Goal: Task Accomplishment & Management: Use online tool/utility

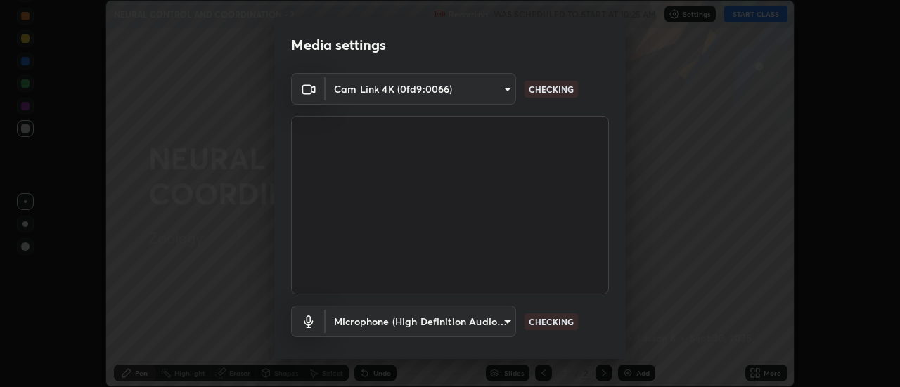
scroll to position [74, 0]
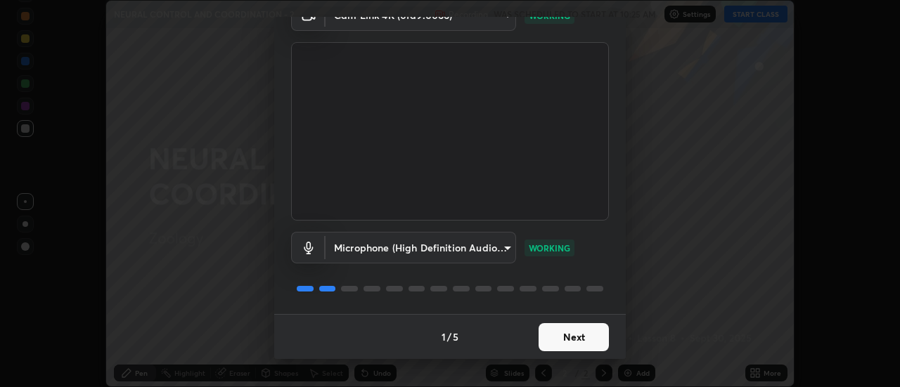
click at [595, 337] on button "Next" at bounding box center [573, 337] width 70 height 28
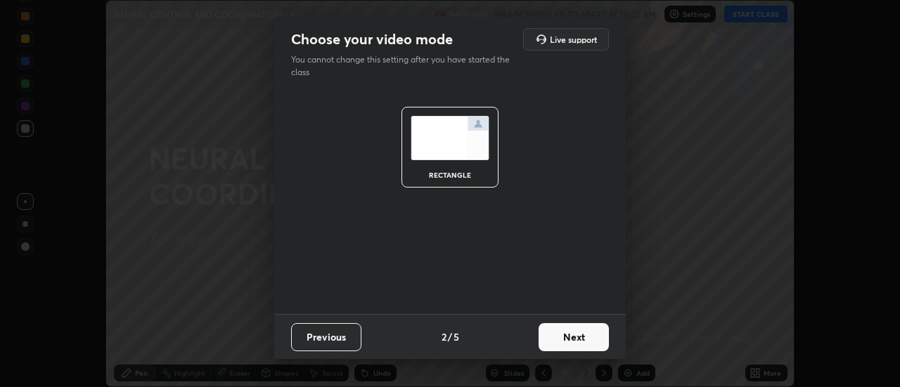
scroll to position [0, 0]
click at [599, 336] on button "Next" at bounding box center [573, 337] width 70 height 28
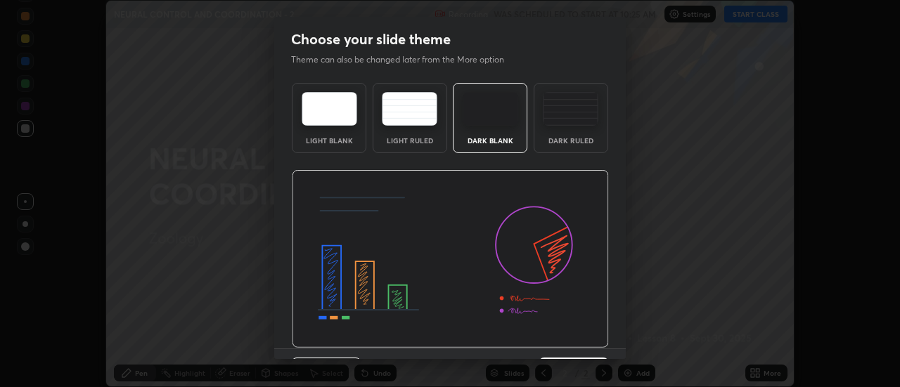
scroll to position [34, 0]
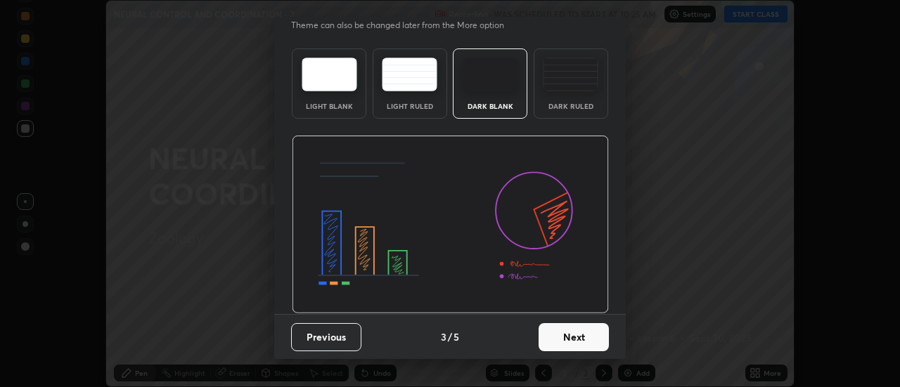
click at [599, 335] on button "Next" at bounding box center [573, 337] width 70 height 28
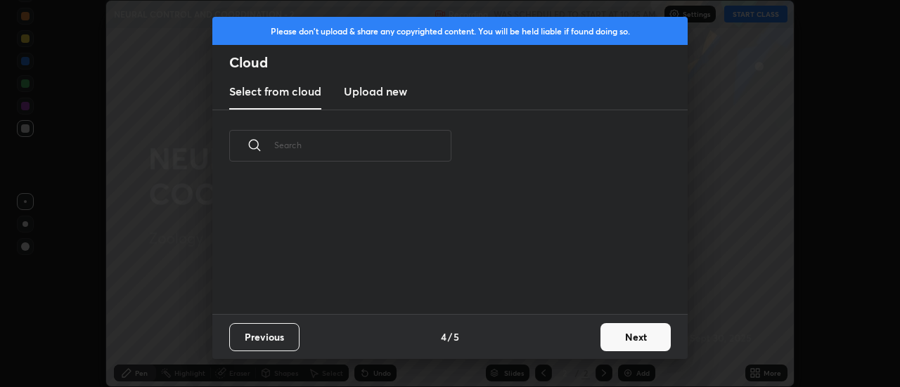
scroll to position [0, 0]
click at [628, 337] on button "Next" at bounding box center [635, 337] width 70 height 28
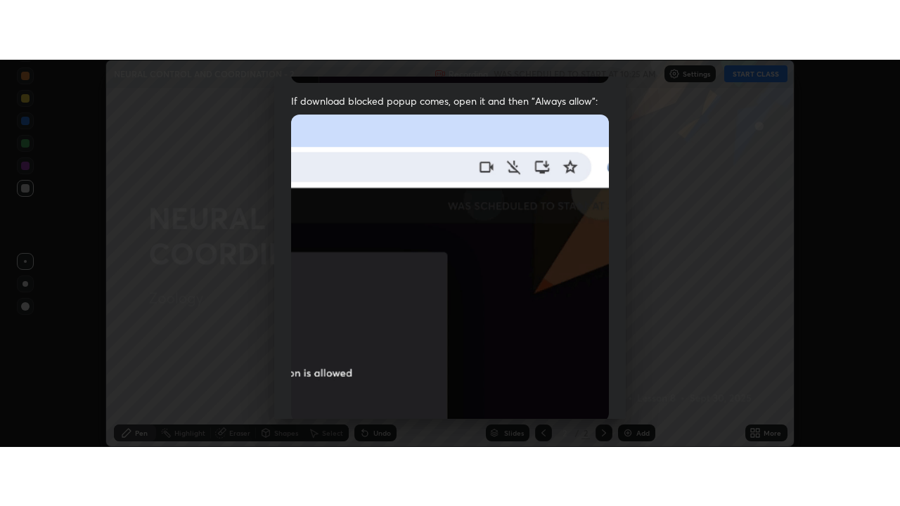
scroll to position [361, 0]
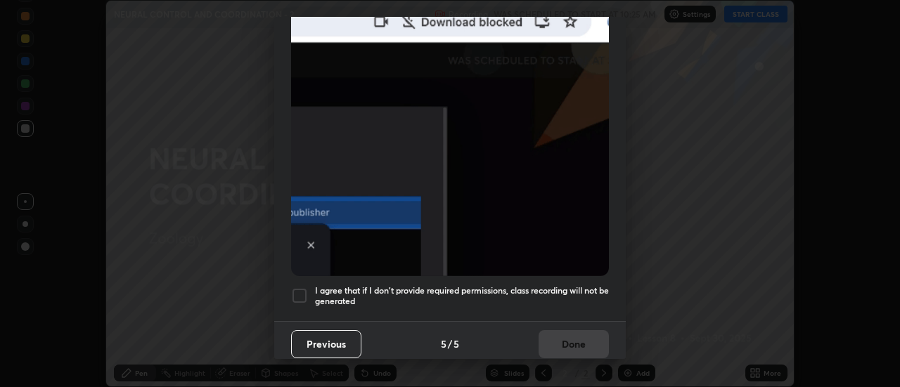
click at [576, 290] on h5 "I agree that if I don't provide required permissions, class recording will not …" at bounding box center [462, 296] width 294 height 22
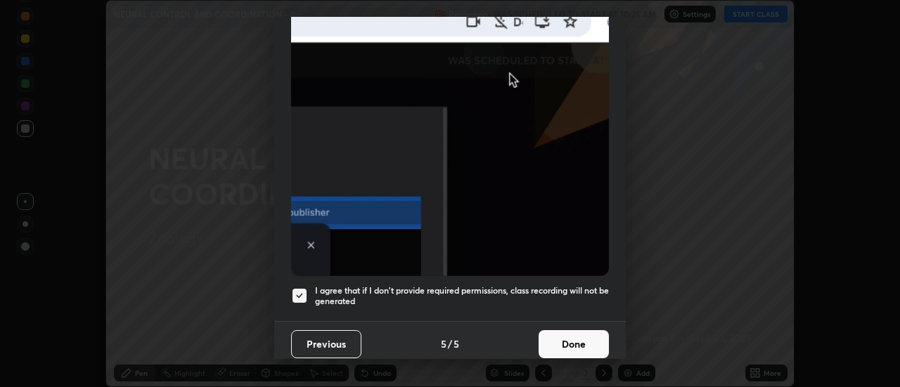
click at [585, 339] on button "Done" at bounding box center [573, 344] width 70 height 28
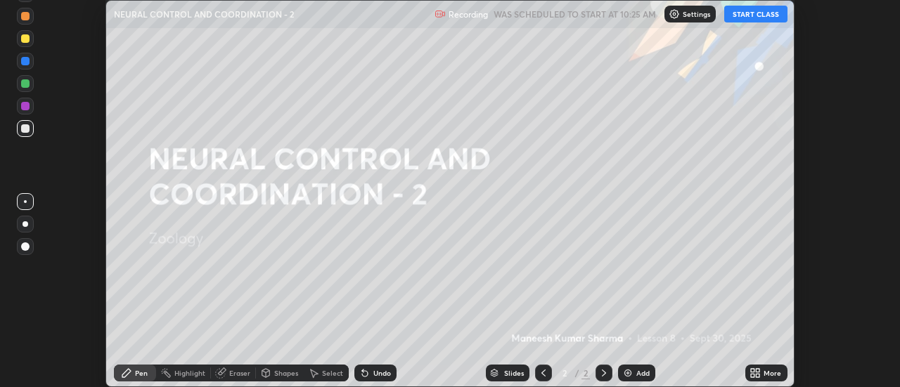
click at [743, 20] on button "START CLASS" at bounding box center [755, 14] width 63 height 17
click at [639, 370] on div "Add" at bounding box center [642, 373] width 13 height 7
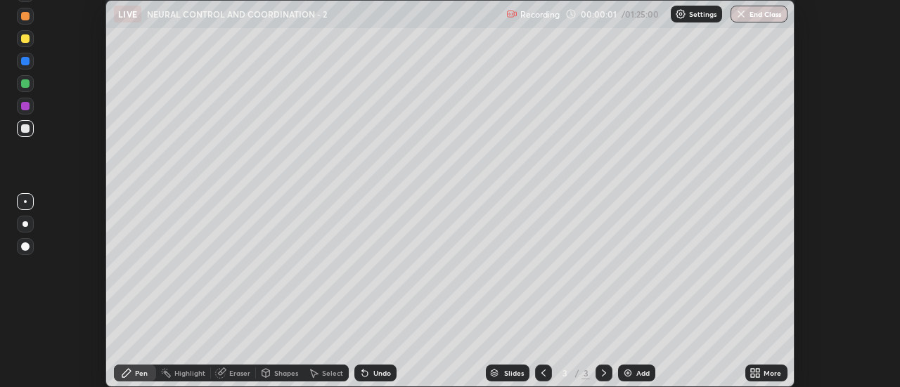
click at [753, 375] on icon at bounding box center [753, 376] width 4 height 4
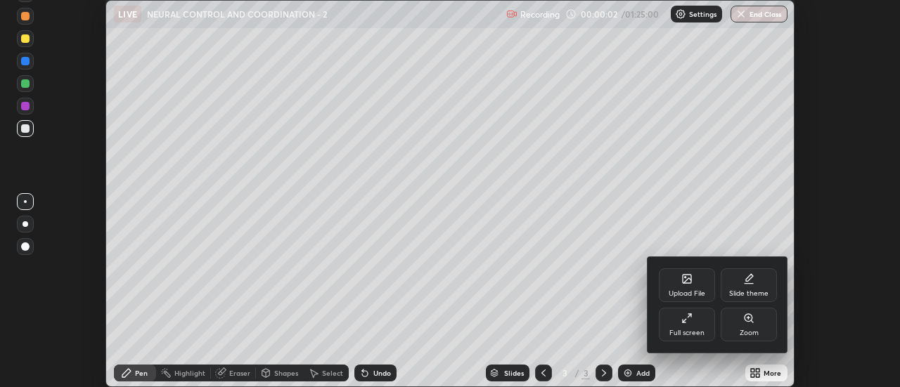
click at [692, 332] on div "Full screen" at bounding box center [686, 333] width 35 height 7
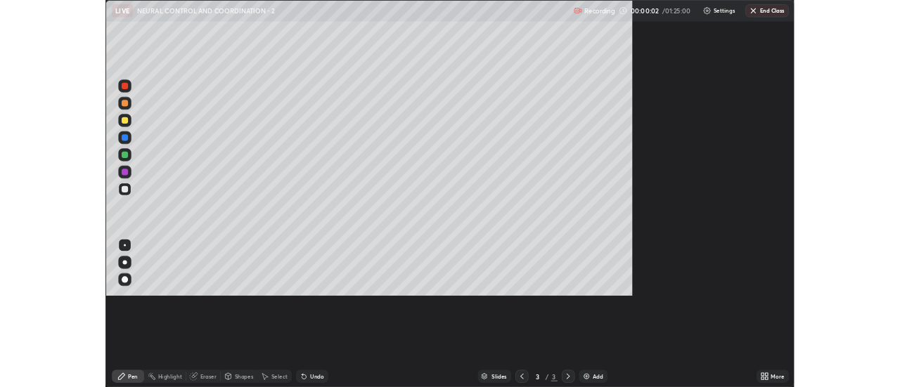
scroll to position [506, 900]
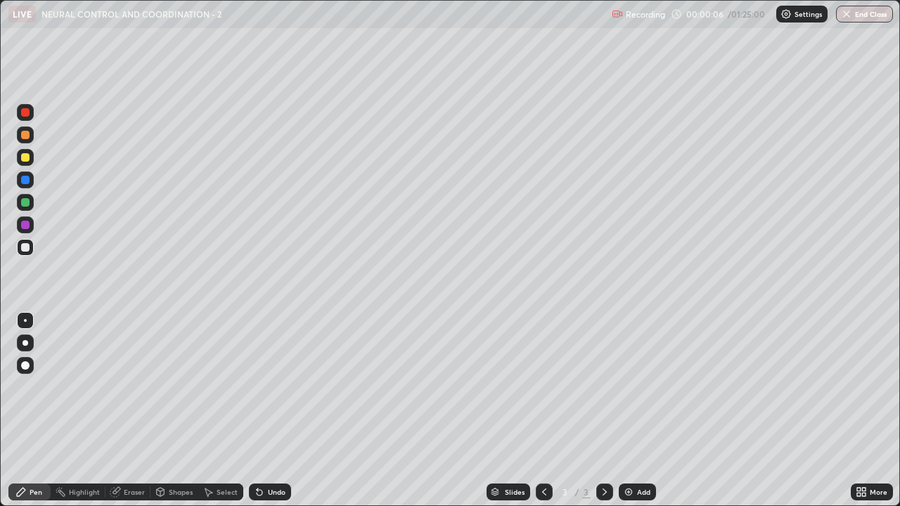
click at [270, 387] on div "Undo" at bounding box center [277, 491] width 18 height 7
click at [269, 387] on div "Undo" at bounding box center [270, 492] width 42 height 17
click at [264, 387] on div "Undo" at bounding box center [270, 492] width 42 height 17
click at [33, 341] on div at bounding box center [25, 343] width 17 height 17
click at [32, 155] on div at bounding box center [25, 157] width 17 height 17
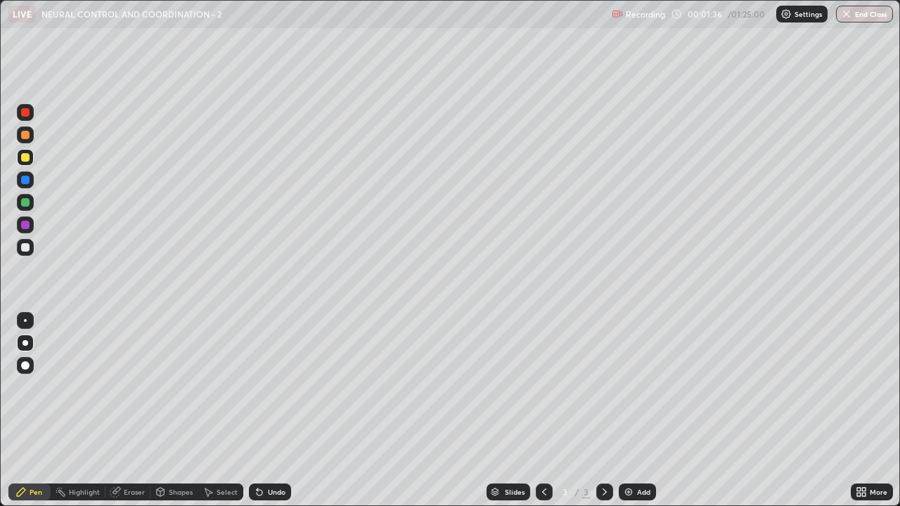
click at [181, 387] on div "Shapes" at bounding box center [181, 491] width 24 height 7
click at [31, 244] on div at bounding box center [25, 247] width 17 height 17
click at [630, 387] on img at bounding box center [628, 491] width 11 height 11
click at [268, 387] on div "Undo" at bounding box center [277, 491] width 18 height 7
click at [44, 387] on div "Pen" at bounding box center [29, 492] width 42 height 17
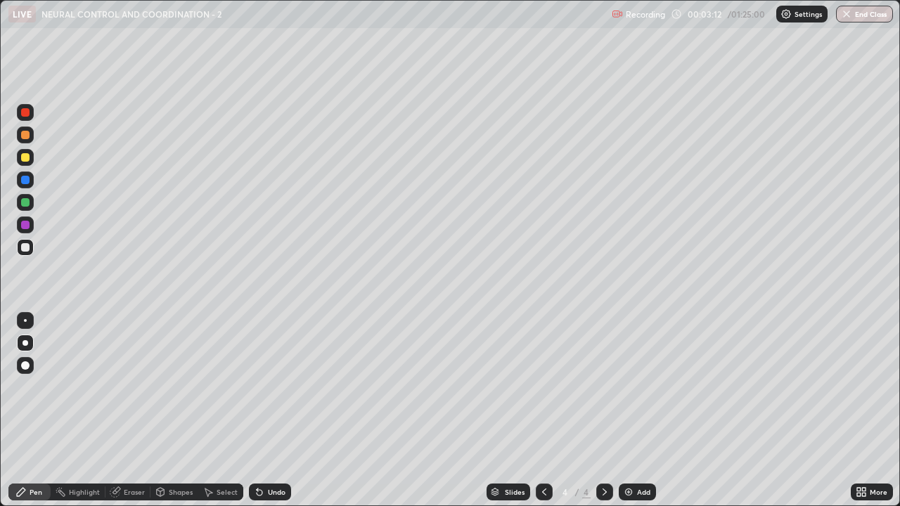
click at [542, 387] on icon at bounding box center [543, 491] width 11 height 11
click at [184, 387] on div "Shapes" at bounding box center [181, 491] width 24 height 7
click at [38, 387] on div "Pen" at bounding box center [29, 492] width 42 height 17
click at [30, 160] on div at bounding box center [25, 157] width 17 height 17
click at [32, 252] on div at bounding box center [25, 247] width 17 height 17
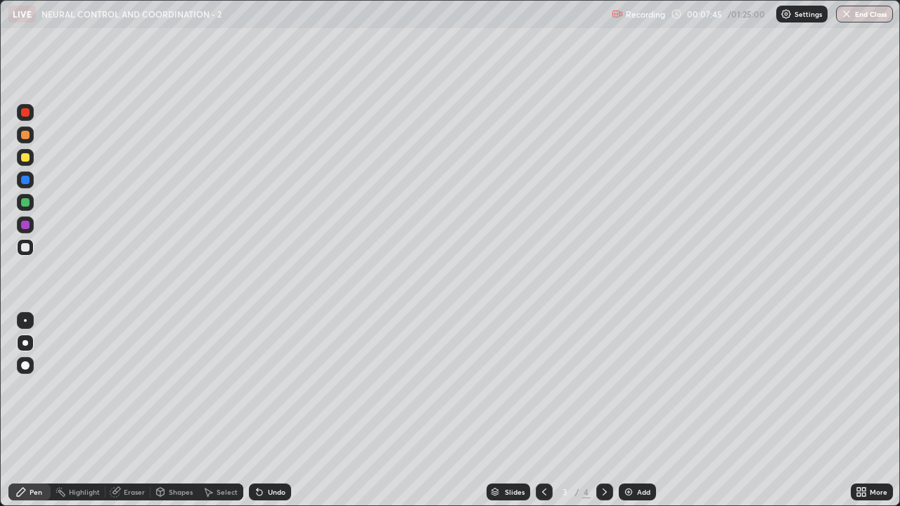
click at [630, 387] on img at bounding box center [628, 491] width 11 height 11
click at [26, 157] on div at bounding box center [25, 157] width 8 height 8
click at [177, 387] on div "Shapes" at bounding box center [181, 491] width 24 height 7
click at [32, 387] on div "Pen" at bounding box center [36, 491] width 13 height 7
click at [27, 251] on div at bounding box center [25, 247] width 8 height 8
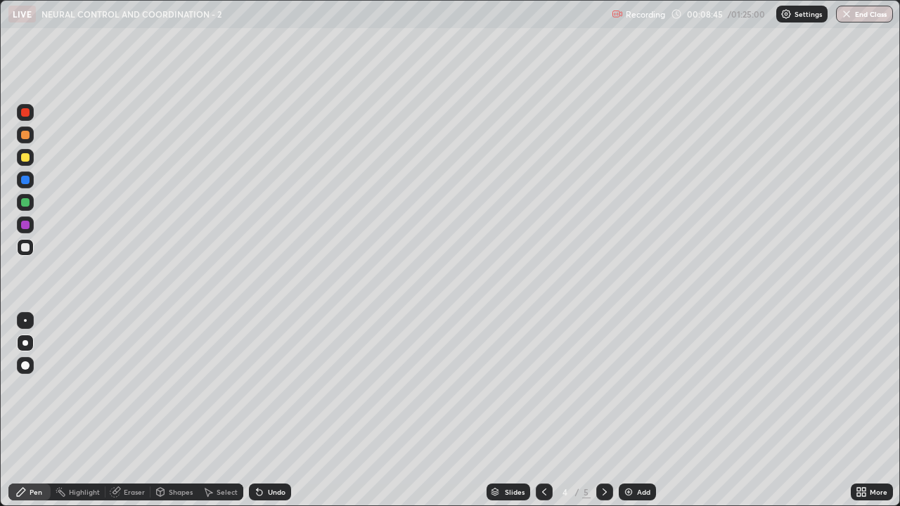
click at [543, 387] on div at bounding box center [544, 492] width 17 height 17
click at [604, 387] on icon at bounding box center [604, 491] width 4 height 7
click at [180, 387] on div "Shapes" at bounding box center [181, 491] width 24 height 7
click at [44, 387] on div "Pen" at bounding box center [29, 492] width 42 height 17
click at [637, 387] on div "Add" at bounding box center [643, 491] width 13 height 7
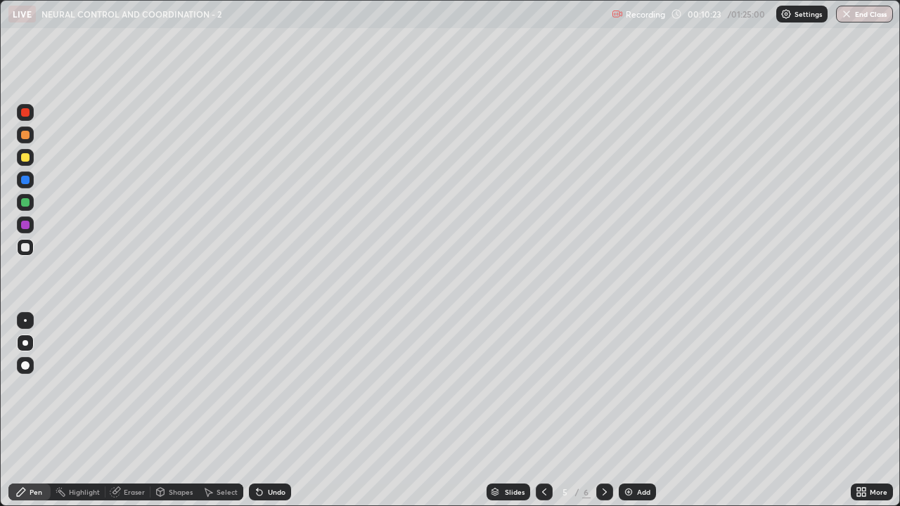
click at [543, 387] on icon at bounding box center [544, 491] width 4 height 7
click at [637, 387] on div "Add" at bounding box center [643, 491] width 13 height 7
click at [545, 387] on icon at bounding box center [543, 491] width 11 height 11
click at [277, 387] on div "Undo" at bounding box center [277, 491] width 18 height 7
click at [639, 387] on div "Add" at bounding box center [643, 491] width 13 height 7
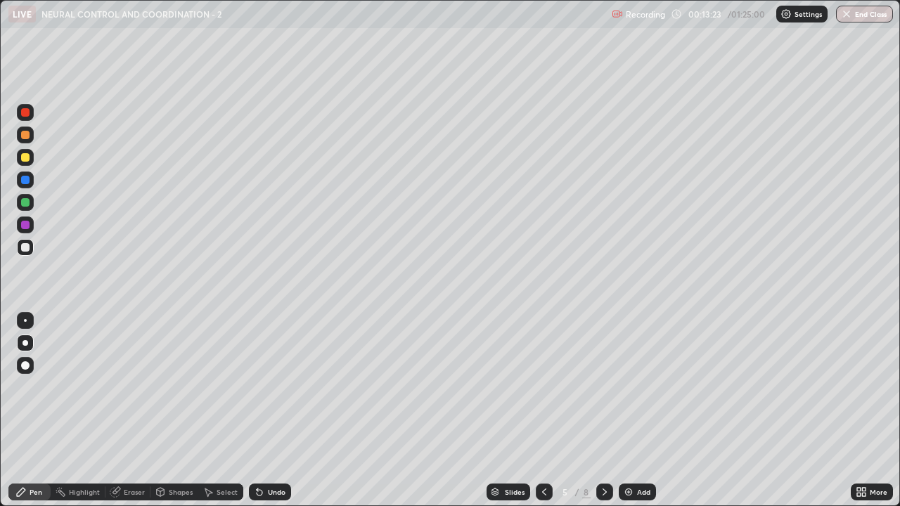
click at [602, 387] on icon at bounding box center [604, 491] width 11 height 11
click at [542, 387] on icon at bounding box center [544, 491] width 4 height 7
click at [544, 387] on icon at bounding box center [543, 491] width 11 height 11
click at [625, 387] on div "Add" at bounding box center [636, 492] width 37 height 17
click at [632, 387] on div "Add" at bounding box center [636, 492] width 37 height 17
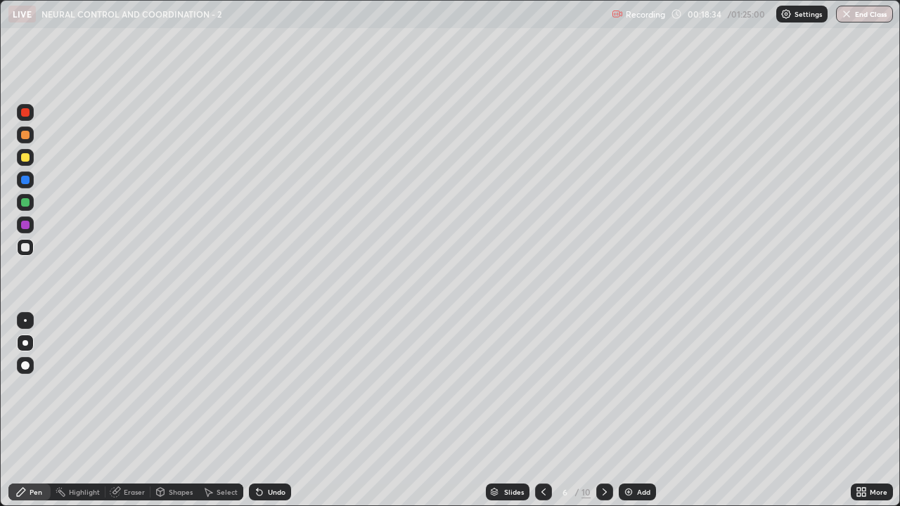
click at [183, 387] on div "Shapes" at bounding box center [181, 491] width 24 height 7
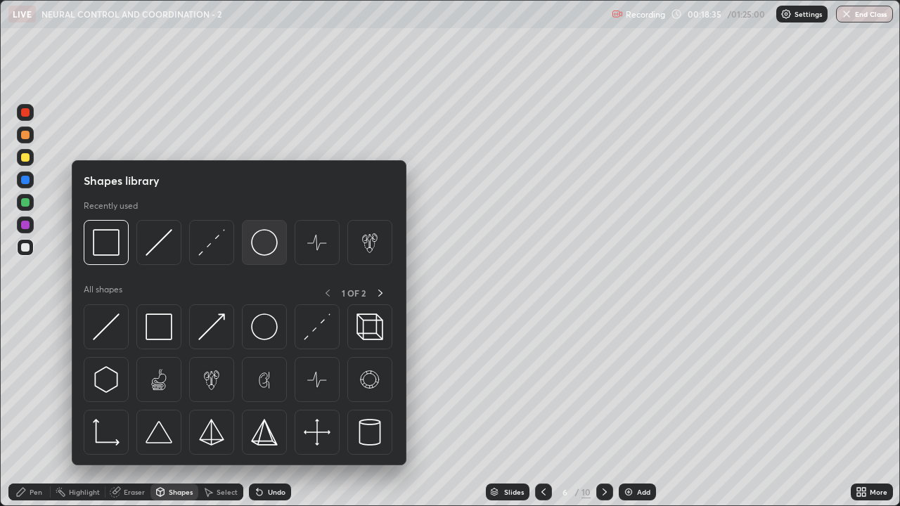
click at [261, 254] on img at bounding box center [264, 242] width 27 height 27
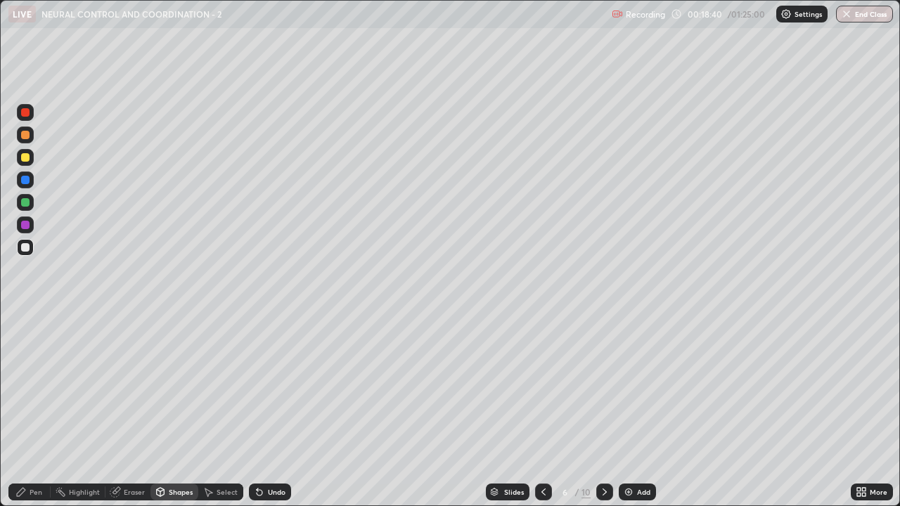
click at [42, 387] on div "Pen" at bounding box center [29, 492] width 42 height 17
click at [632, 387] on img at bounding box center [628, 491] width 11 height 11
click at [542, 387] on icon at bounding box center [543, 491] width 11 height 11
click at [26, 157] on div at bounding box center [25, 157] width 8 height 8
click at [31, 252] on div at bounding box center [25, 247] width 17 height 17
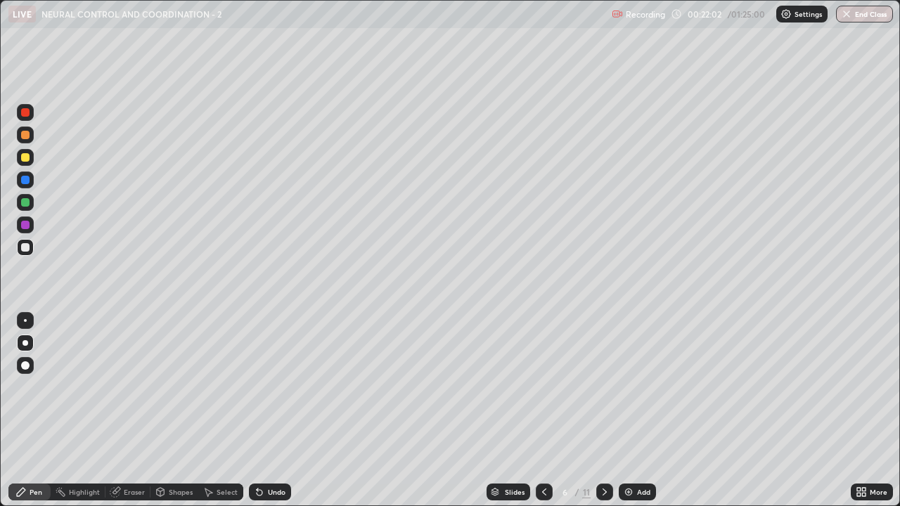
click at [26, 225] on div at bounding box center [25, 225] width 8 height 8
click at [32, 204] on div at bounding box center [25, 202] width 17 height 17
click at [624, 387] on img at bounding box center [628, 491] width 11 height 11
click at [538, 387] on icon at bounding box center [543, 491] width 11 height 11
click at [32, 160] on div at bounding box center [25, 157] width 17 height 17
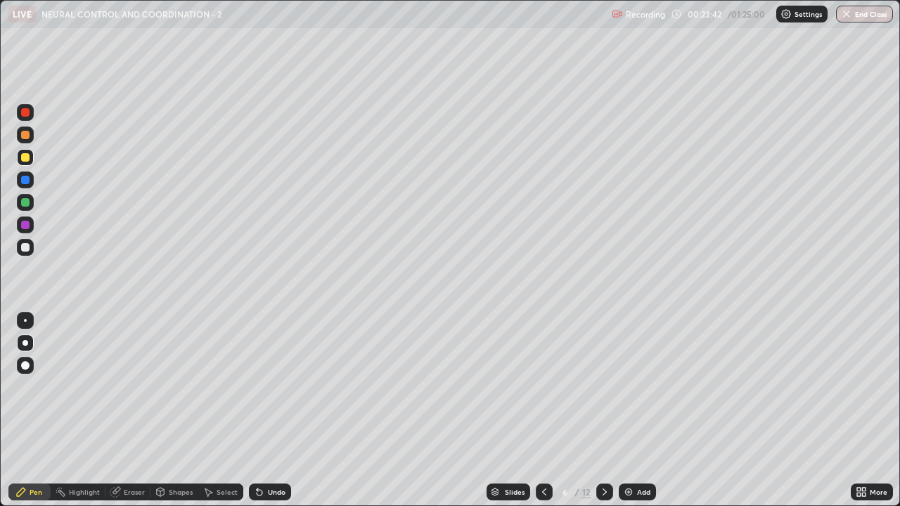
click at [30, 248] on div at bounding box center [25, 247] width 17 height 17
click at [32, 165] on div at bounding box center [25, 157] width 17 height 22
click at [26, 247] on div at bounding box center [25, 247] width 8 height 8
click at [641, 387] on div "Add" at bounding box center [643, 491] width 13 height 7
click at [543, 387] on icon at bounding box center [543, 491] width 11 height 11
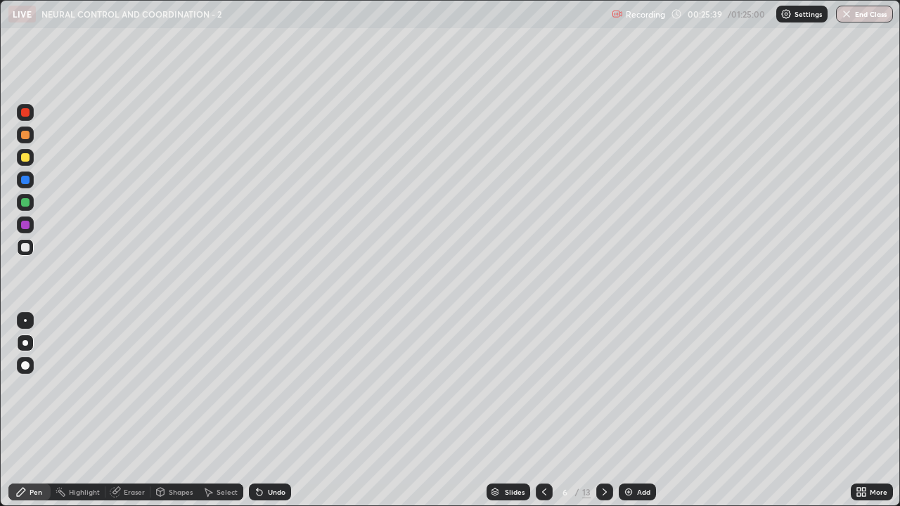
click at [30, 164] on div at bounding box center [25, 157] width 17 height 17
click at [640, 387] on div "Add" at bounding box center [643, 491] width 13 height 7
click at [31, 250] on div at bounding box center [25, 247] width 17 height 17
click at [543, 387] on icon at bounding box center [543, 491] width 11 height 11
click at [31, 129] on div at bounding box center [25, 134] width 17 height 17
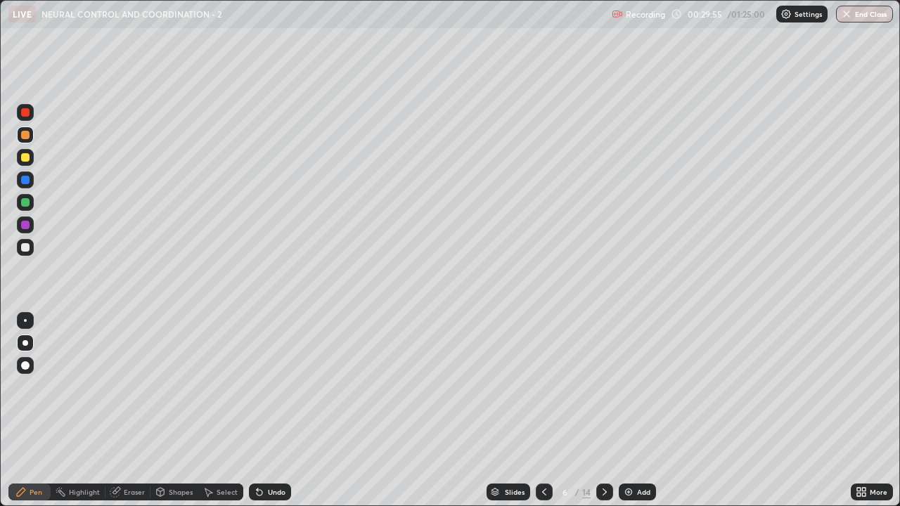
click at [31, 115] on div at bounding box center [25, 112] width 17 height 17
click at [604, 387] on icon at bounding box center [604, 491] width 4 height 7
click at [30, 164] on div at bounding box center [25, 157] width 17 height 17
click at [542, 387] on icon at bounding box center [544, 491] width 4 height 7
click at [31, 249] on div at bounding box center [25, 247] width 17 height 17
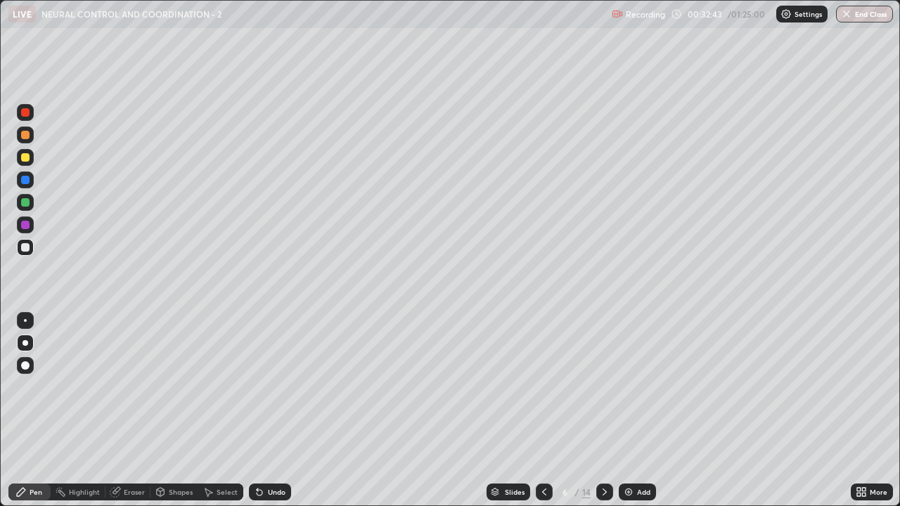
click at [602, 387] on icon at bounding box center [604, 491] width 11 height 11
click at [637, 387] on div "Add" at bounding box center [643, 491] width 13 height 7
click at [543, 387] on icon at bounding box center [544, 491] width 4 height 7
click at [544, 387] on icon at bounding box center [543, 491] width 11 height 11
click at [603, 387] on icon at bounding box center [604, 491] width 11 height 11
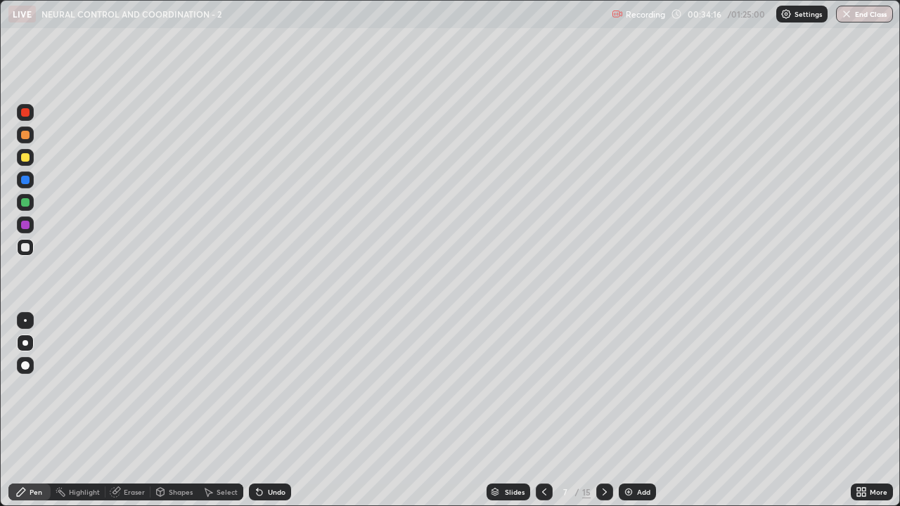
click at [543, 387] on icon at bounding box center [543, 491] width 11 height 11
click at [283, 387] on div "Undo" at bounding box center [270, 492] width 42 height 17
click at [603, 387] on icon at bounding box center [604, 491] width 11 height 11
click at [543, 387] on icon at bounding box center [543, 491] width 11 height 11
click at [604, 387] on icon at bounding box center [604, 491] width 11 height 11
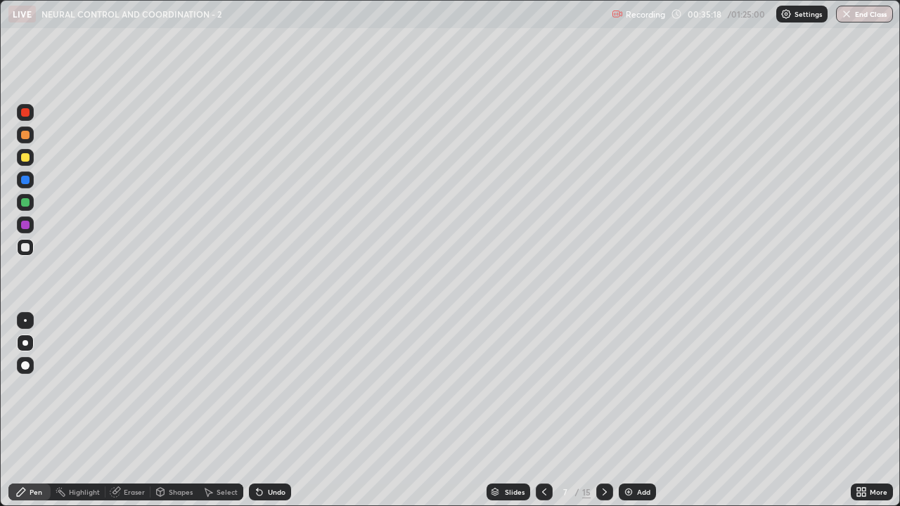
click at [604, 387] on icon at bounding box center [604, 491] width 4 height 7
click at [543, 387] on icon at bounding box center [543, 491] width 11 height 11
click at [635, 387] on div "Add" at bounding box center [636, 492] width 37 height 17
click at [143, 387] on div "Eraser" at bounding box center [134, 491] width 21 height 7
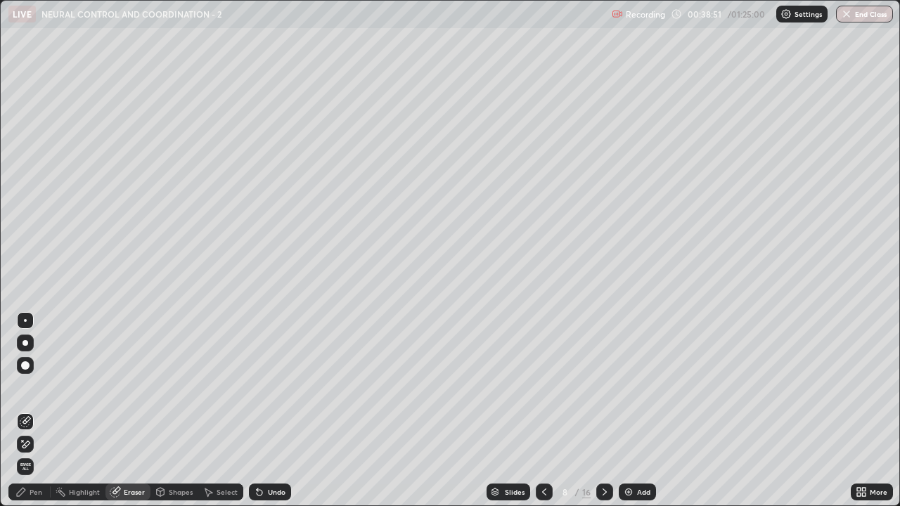
click at [39, 387] on div "Pen" at bounding box center [36, 491] width 13 height 7
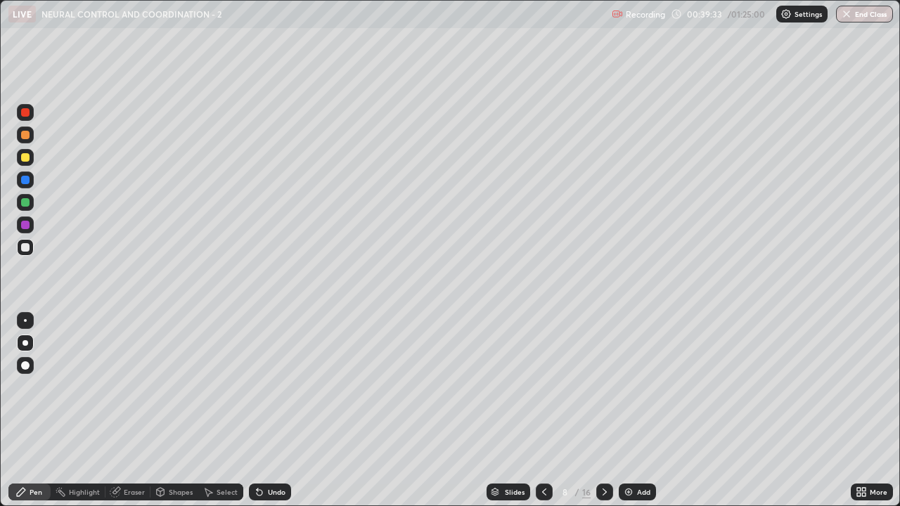
click at [863, 387] on icon at bounding box center [864, 490] width 4 height 4
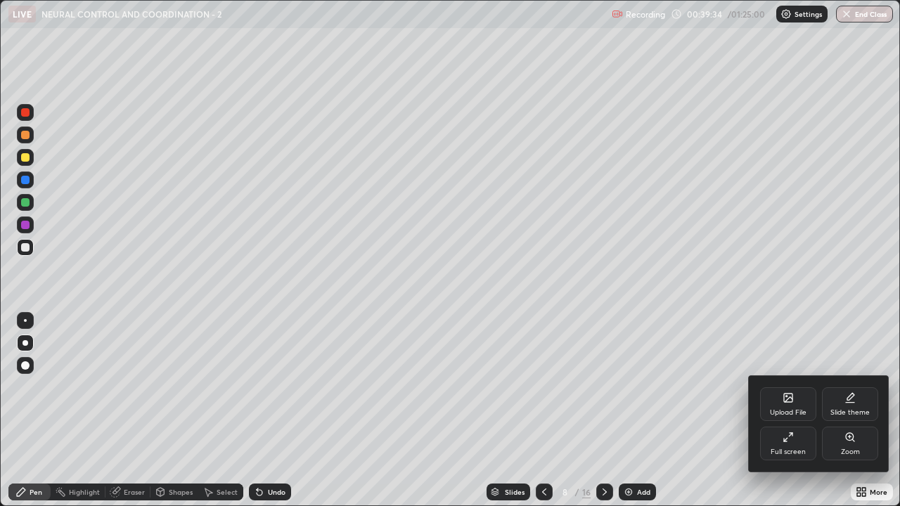
click at [802, 387] on div "Full screen" at bounding box center [788, 444] width 56 height 34
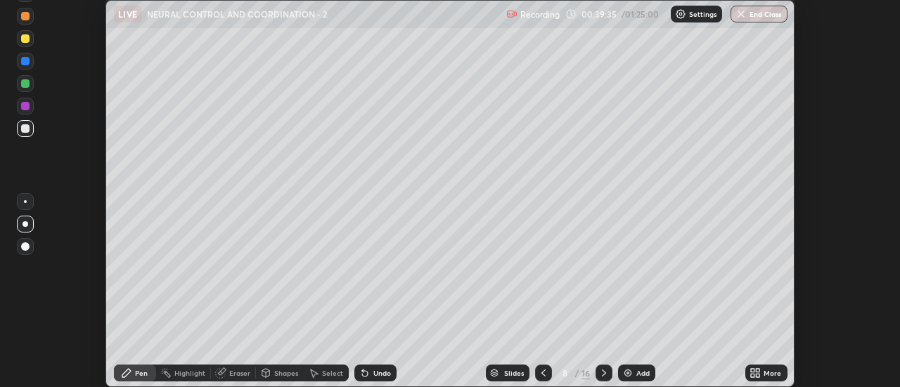
scroll to position [69889, 69377]
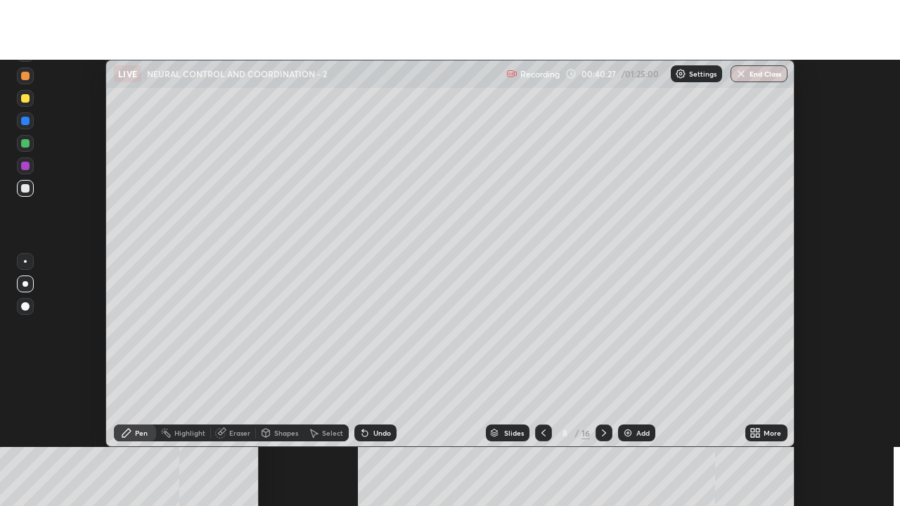
scroll to position [387, 900]
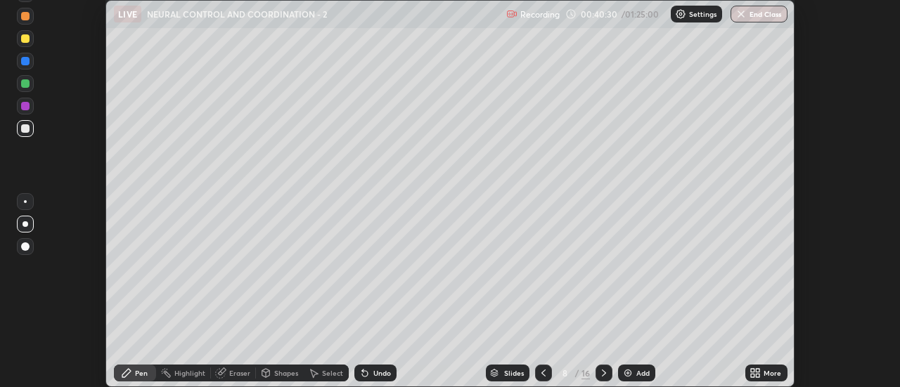
click at [772, 375] on div "More" at bounding box center [772, 373] width 18 height 7
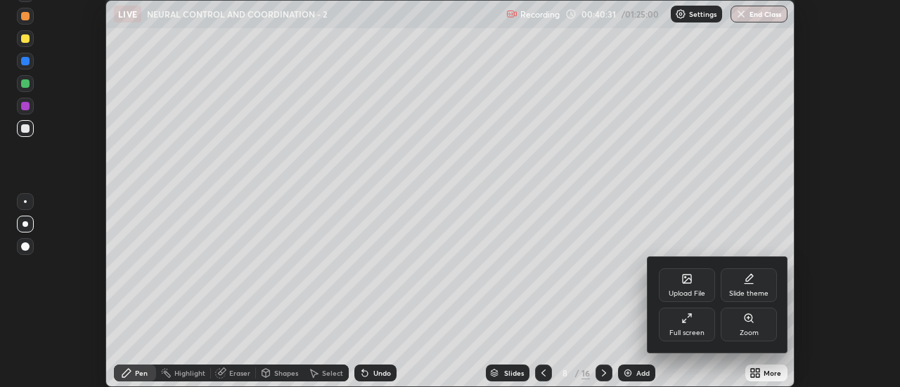
click at [701, 330] on div "Full screen" at bounding box center [686, 333] width 35 height 7
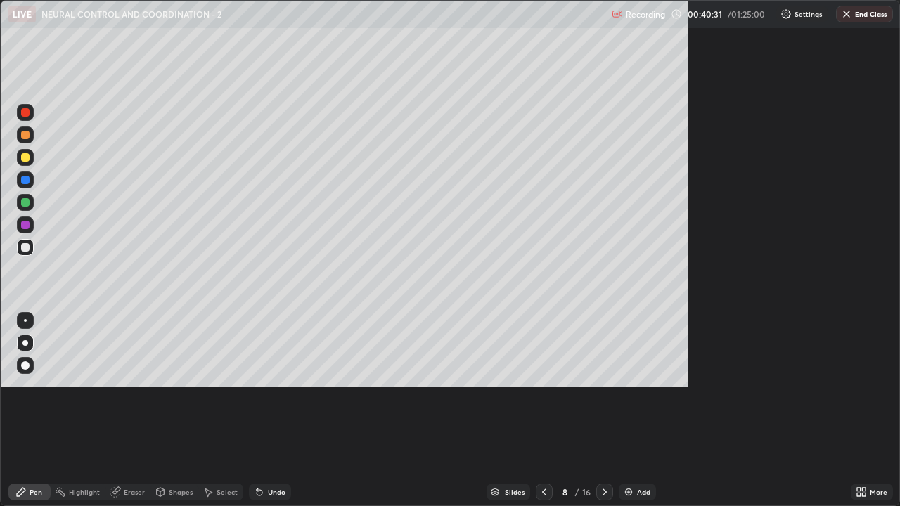
scroll to position [506, 900]
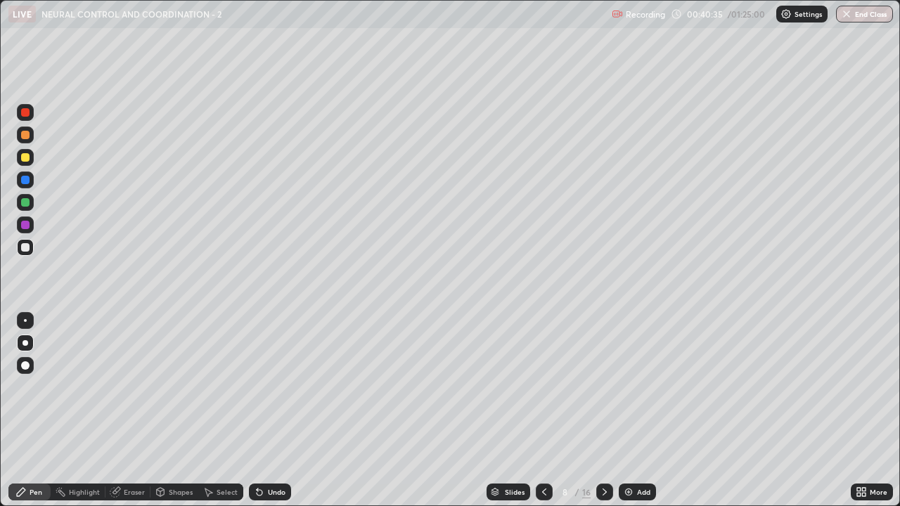
click at [545, 387] on icon at bounding box center [543, 491] width 11 height 11
click at [604, 387] on icon at bounding box center [604, 491] width 11 height 11
click at [631, 387] on img at bounding box center [628, 491] width 11 height 11
click at [33, 162] on div at bounding box center [25, 157] width 17 height 22
click at [176, 387] on div "Shapes" at bounding box center [181, 491] width 24 height 7
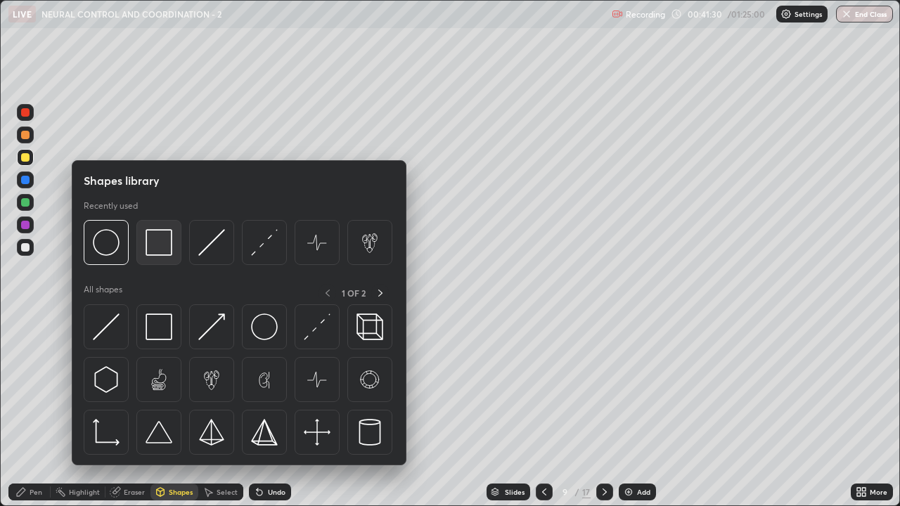
click at [159, 251] on img at bounding box center [158, 242] width 27 height 27
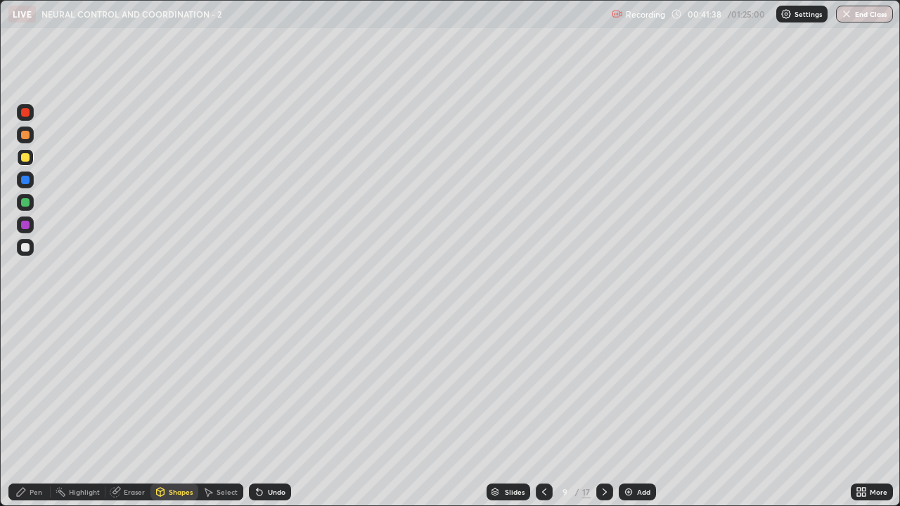
click at [37, 387] on div "Pen" at bounding box center [29, 492] width 42 height 17
click at [26, 248] on div at bounding box center [25, 247] width 8 height 8
click at [28, 161] on div at bounding box center [25, 157] width 8 height 8
click at [27, 247] on div at bounding box center [25, 247] width 8 height 8
click at [25, 114] on div at bounding box center [25, 112] width 8 height 8
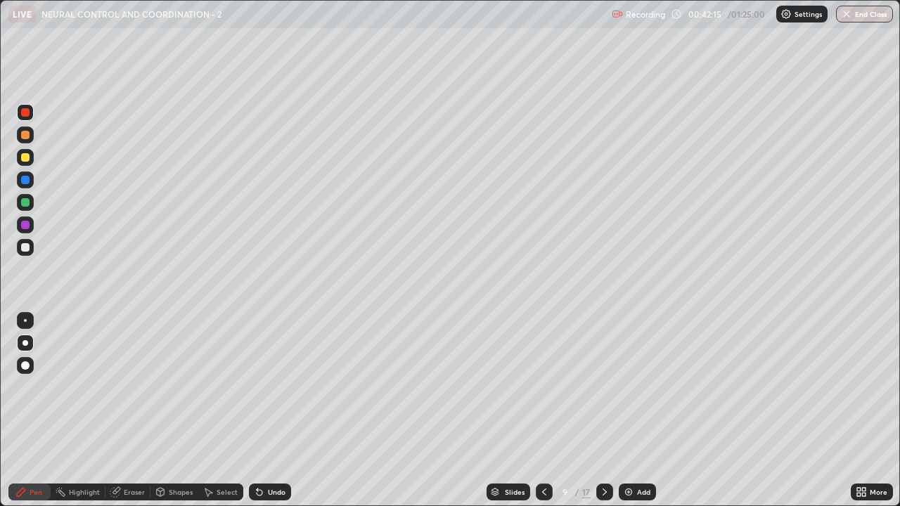
click at [27, 249] on div at bounding box center [25, 247] width 8 height 8
click at [270, 387] on div "Undo" at bounding box center [277, 491] width 18 height 7
click at [268, 387] on div "Undo" at bounding box center [277, 491] width 18 height 7
click at [265, 387] on div "Undo" at bounding box center [270, 492] width 42 height 17
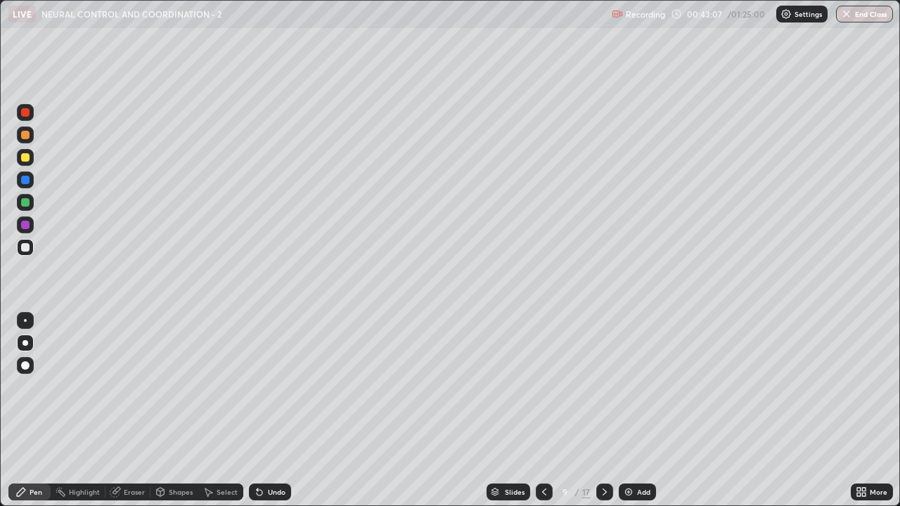
click at [33, 161] on div at bounding box center [25, 157] width 17 height 17
click at [32, 250] on div at bounding box center [25, 247] width 17 height 17
click at [32, 205] on div at bounding box center [25, 202] width 17 height 17
click at [543, 387] on icon at bounding box center [543, 491] width 11 height 11
click at [603, 387] on icon at bounding box center [604, 491] width 11 height 11
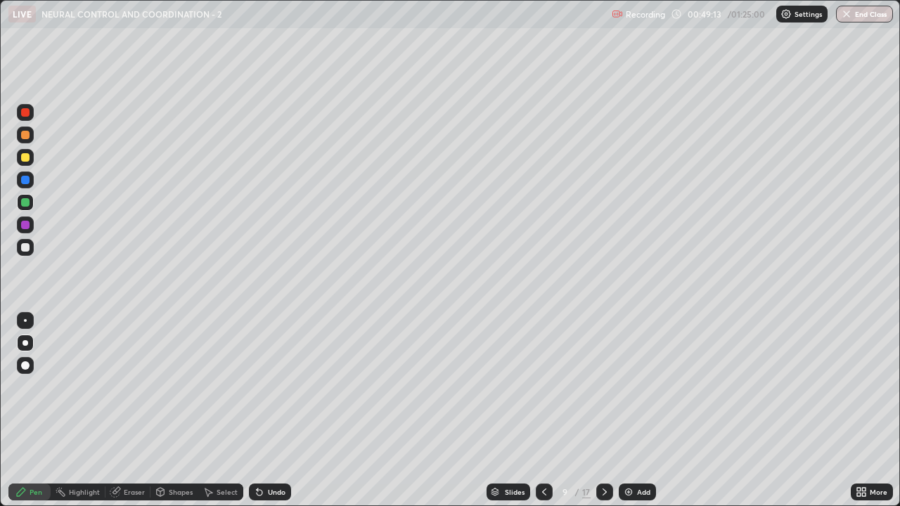
click at [630, 387] on img at bounding box center [628, 491] width 11 height 11
click at [30, 163] on div at bounding box center [25, 157] width 17 height 17
click at [180, 387] on div "Shapes" at bounding box center [181, 491] width 24 height 7
click at [30, 254] on div at bounding box center [25, 247] width 17 height 17
click at [271, 387] on div "Undo" at bounding box center [277, 491] width 18 height 7
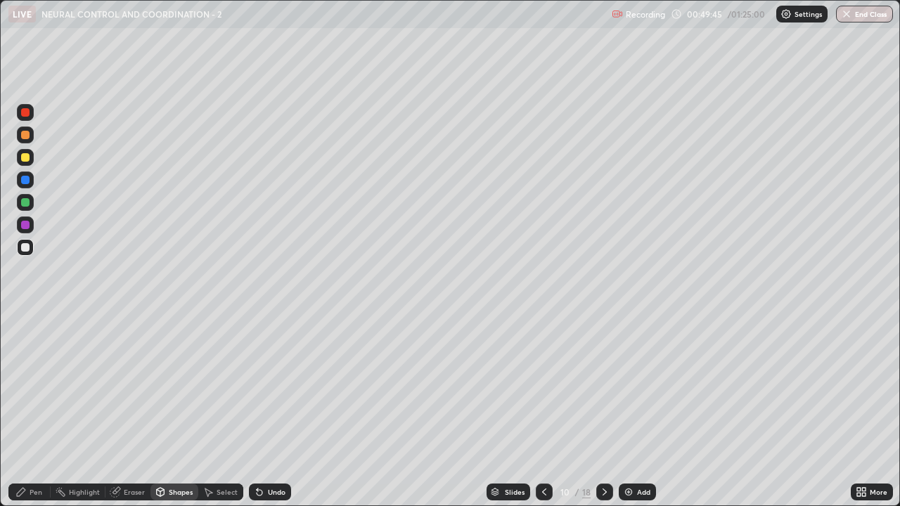
click at [39, 387] on div "Pen" at bounding box center [36, 491] width 13 height 7
click at [186, 387] on div "Shapes" at bounding box center [181, 491] width 24 height 7
click at [42, 387] on div "Pen" at bounding box center [29, 492] width 42 height 17
click at [31, 158] on div at bounding box center [25, 157] width 17 height 17
click at [183, 387] on div "Shapes" at bounding box center [181, 491] width 24 height 7
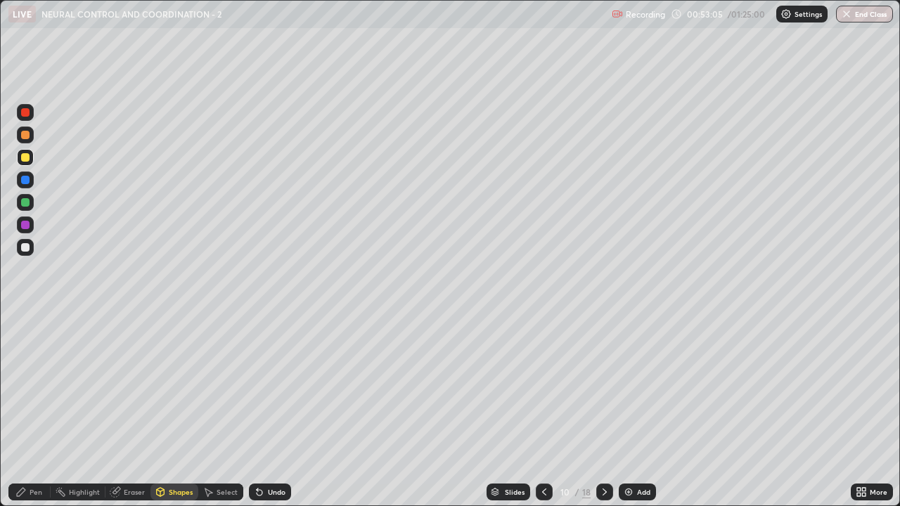
click at [32, 251] on div at bounding box center [25, 247] width 17 height 17
click at [41, 387] on div "Pen" at bounding box center [36, 491] width 13 height 7
click at [33, 162] on div at bounding box center [25, 157] width 17 height 17
click at [182, 387] on div "Shapes" at bounding box center [181, 491] width 24 height 7
click at [42, 387] on div "Pen" at bounding box center [29, 492] width 42 height 17
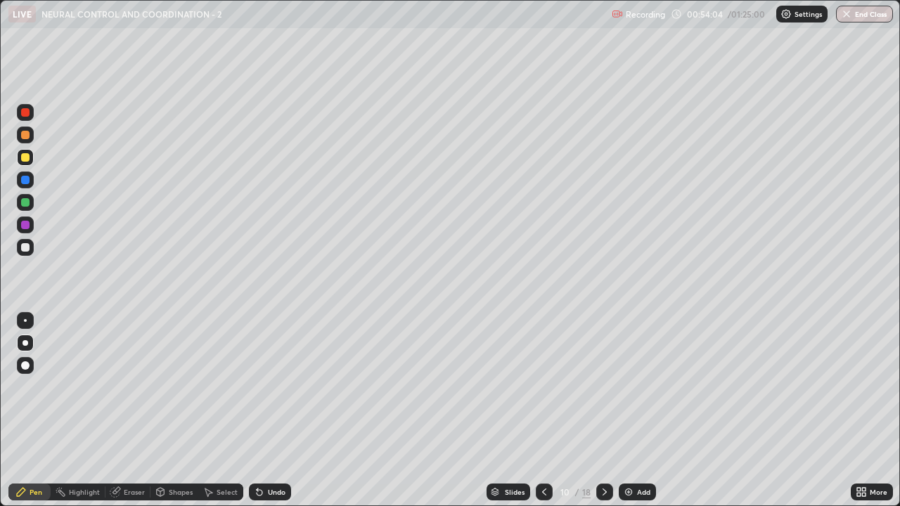
click at [25, 248] on div at bounding box center [25, 247] width 8 height 8
click at [542, 387] on icon at bounding box center [544, 491] width 4 height 7
click at [546, 387] on icon at bounding box center [543, 491] width 11 height 11
click at [543, 387] on icon at bounding box center [543, 491] width 11 height 11
click at [541, 387] on icon at bounding box center [543, 491] width 11 height 11
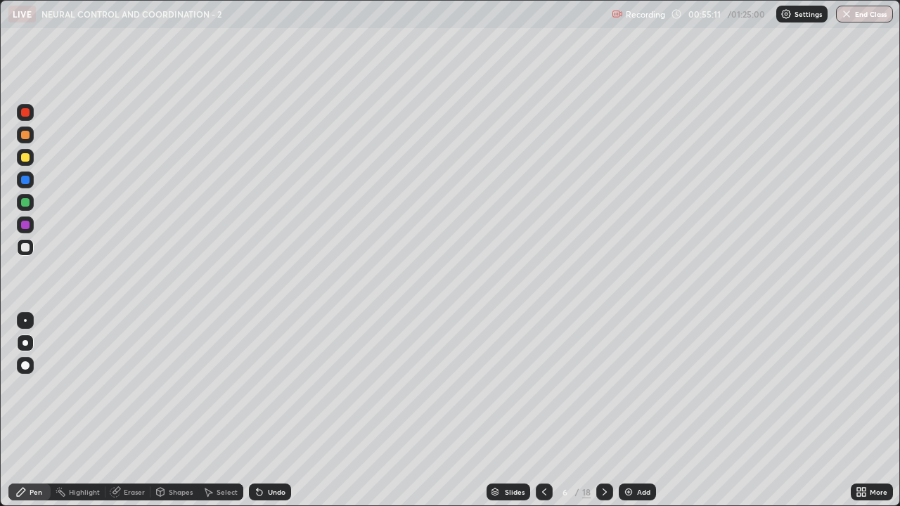
click at [540, 387] on icon at bounding box center [543, 491] width 11 height 11
click at [543, 387] on icon at bounding box center [543, 491] width 11 height 11
click at [604, 387] on icon at bounding box center [604, 491] width 4 height 7
click at [604, 387] on icon at bounding box center [604, 491] width 11 height 11
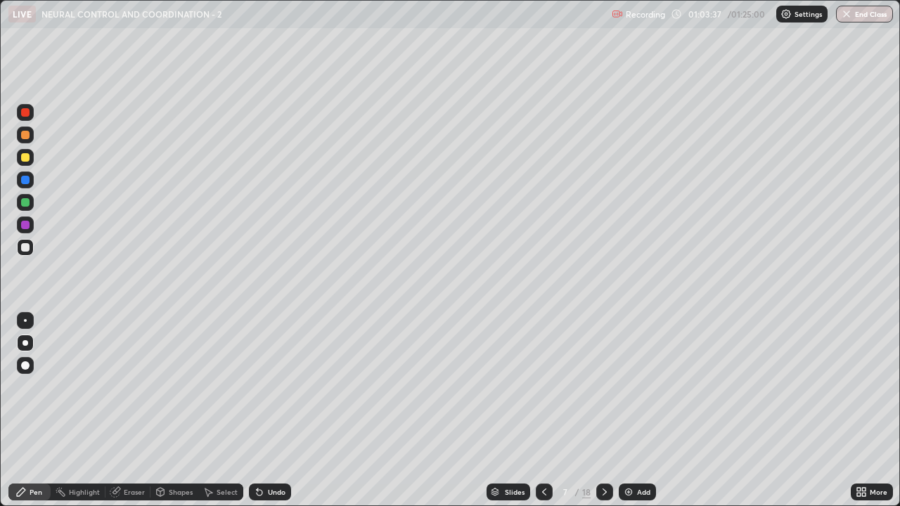
click at [602, 387] on icon at bounding box center [604, 491] width 11 height 11
click at [603, 387] on icon at bounding box center [604, 491] width 11 height 11
click at [602, 387] on icon at bounding box center [604, 491] width 4 height 7
click at [543, 387] on icon at bounding box center [543, 491] width 11 height 11
click at [603, 387] on icon at bounding box center [604, 491] width 11 height 11
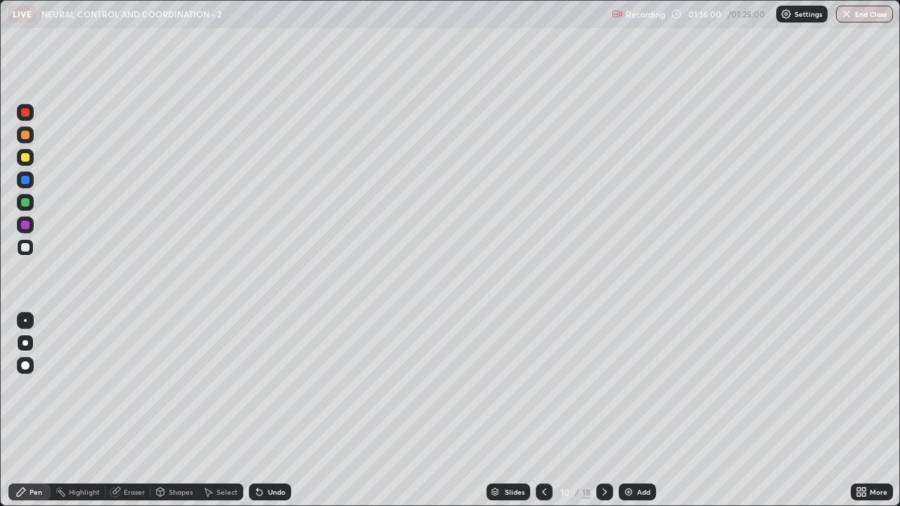
click at [543, 387] on icon at bounding box center [543, 491] width 11 height 11
click at [602, 387] on icon at bounding box center [604, 491] width 11 height 11
click at [604, 387] on icon at bounding box center [604, 491] width 11 height 11
click at [546, 387] on icon at bounding box center [543, 491] width 11 height 11
click at [540, 387] on icon at bounding box center [543, 491] width 11 height 11
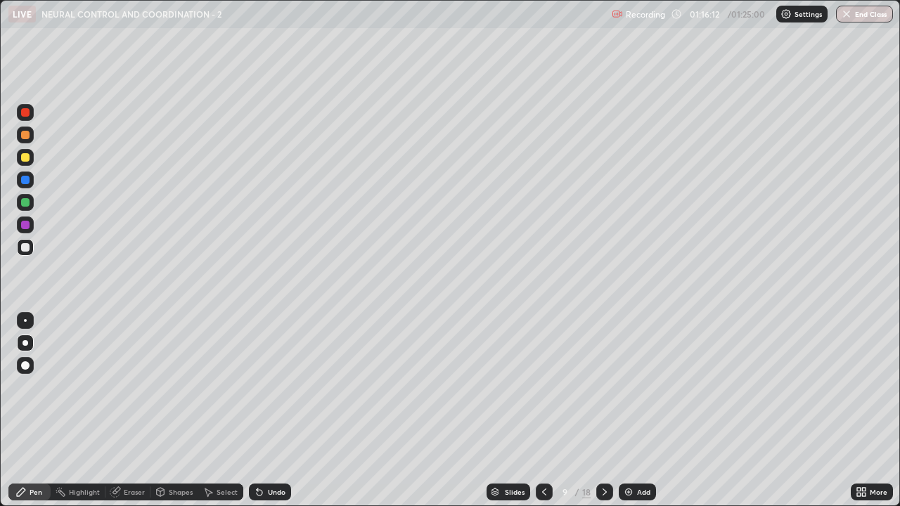
click at [543, 387] on icon at bounding box center [543, 491] width 11 height 11
click at [542, 387] on icon at bounding box center [543, 491] width 11 height 11
click at [543, 387] on icon at bounding box center [543, 491] width 11 height 11
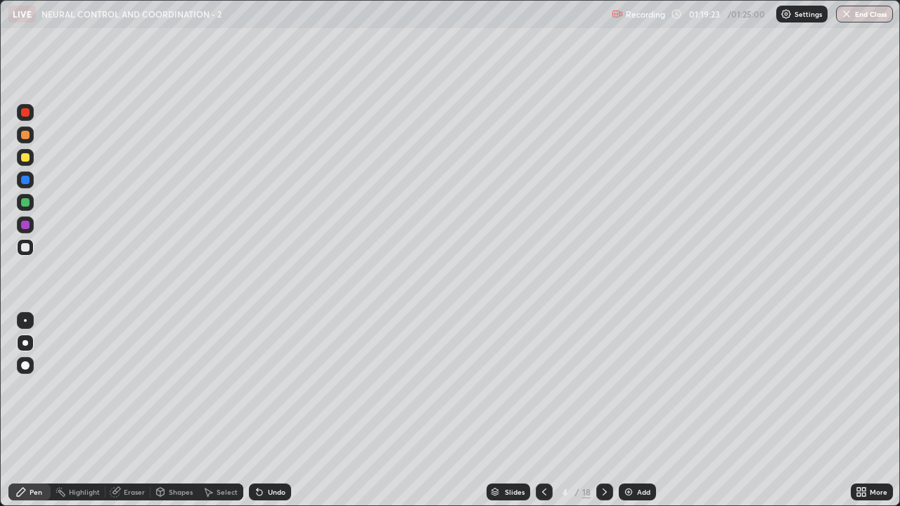
click at [543, 387] on icon at bounding box center [543, 491] width 11 height 11
click at [879, 17] on button "End Class" at bounding box center [864, 14] width 57 height 17
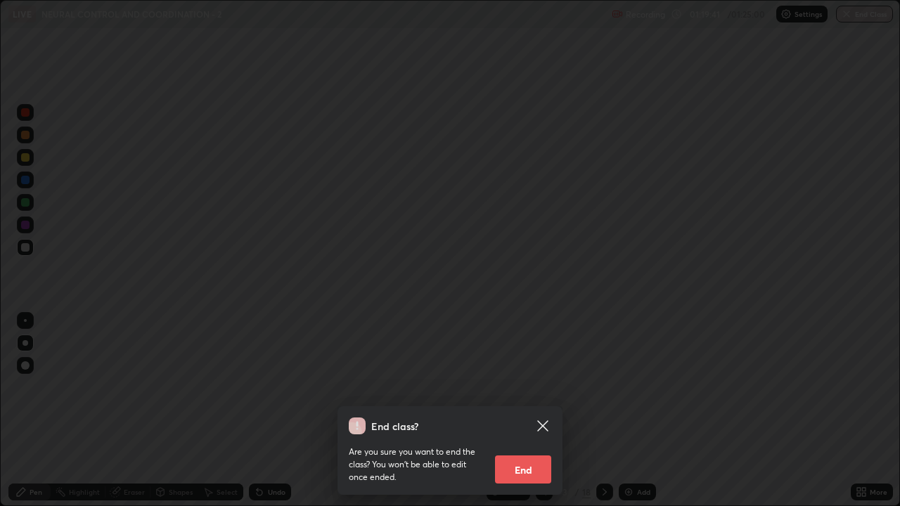
click at [768, 337] on div "End class? Are you sure you want to end the class? You won’t be able to edit on…" at bounding box center [450, 253] width 900 height 506
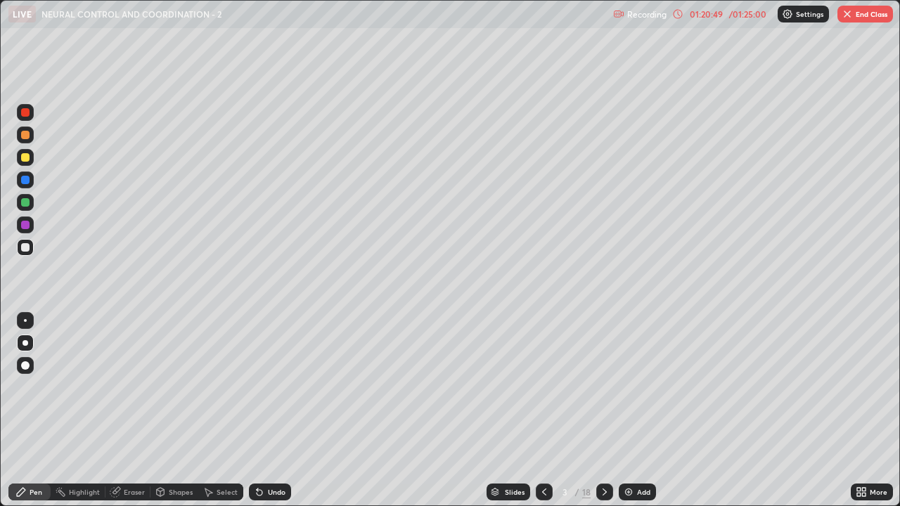
click at [848, 21] on button "End Class" at bounding box center [865, 14] width 56 height 17
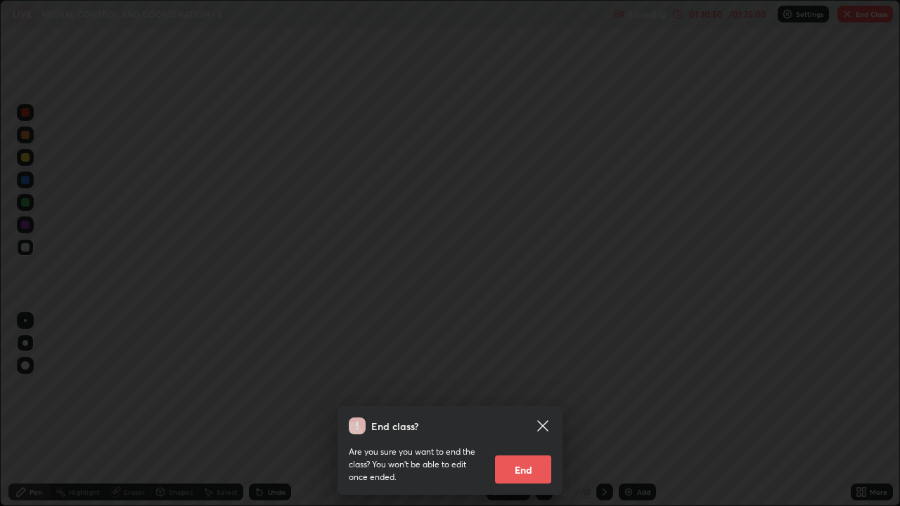
click at [528, 387] on button "End" at bounding box center [523, 469] width 56 height 28
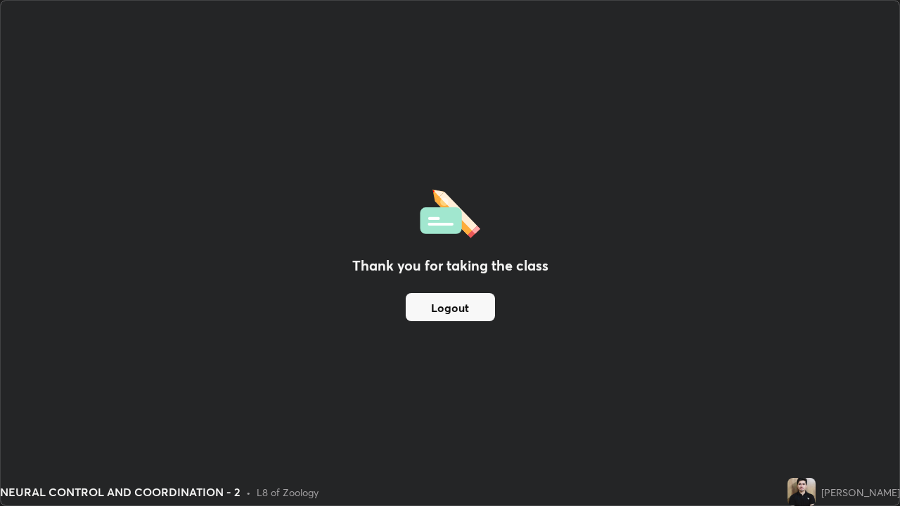
click at [460, 301] on button "Logout" at bounding box center [449, 307] width 89 height 28
